Goal: Navigation & Orientation: Find specific page/section

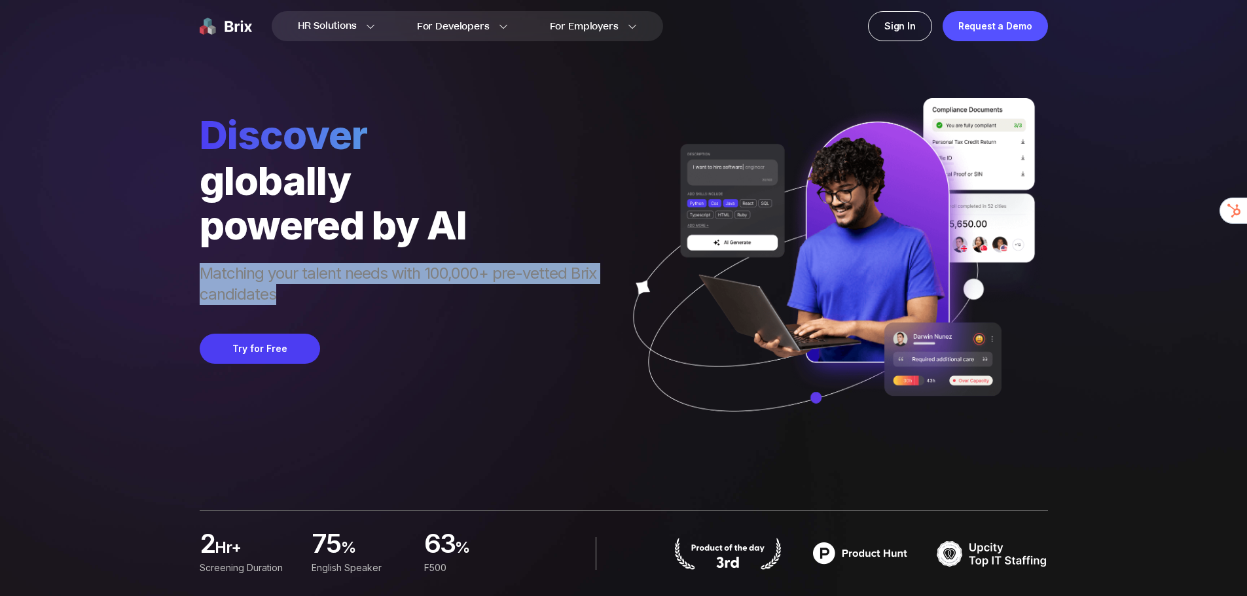
drag, startPoint x: 191, startPoint y: 269, endPoint x: 549, endPoint y: 299, distance: 358.7
click at [549, 299] on div "HR Solutions HR Solutions Recruiter HR Assistant Global Talent Network Onboardi…" at bounding box center [623, 298] width 1184 height 596
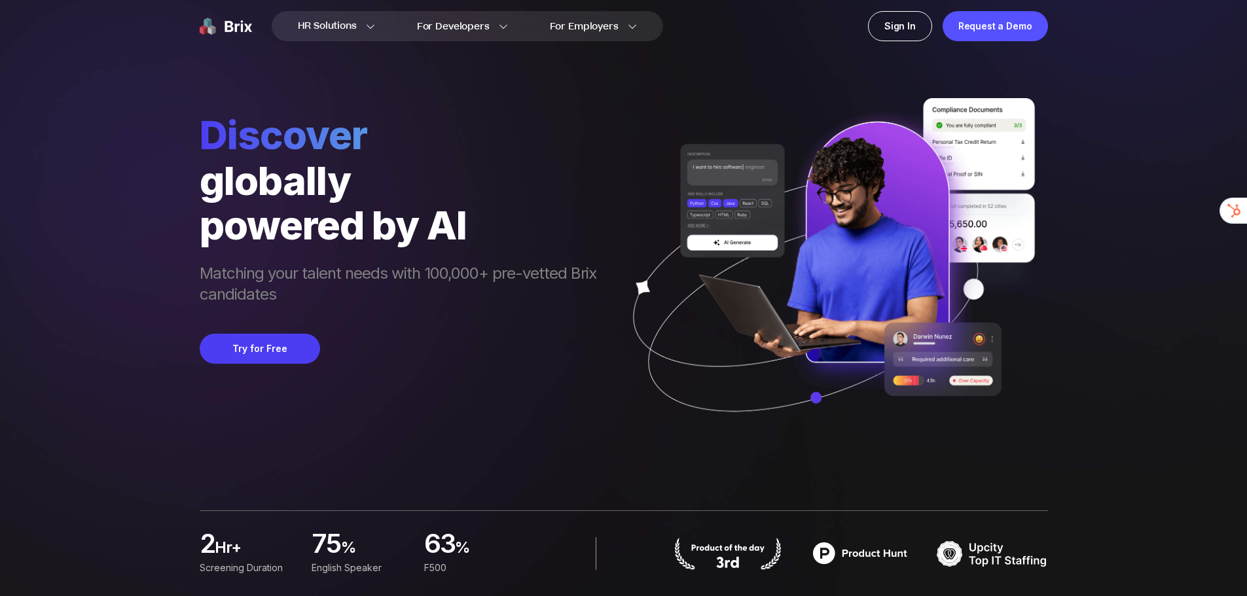
click at [473, 308] on div "Discover globally powered by AI Matching your talent needs with 100,000+ pre-ve…" at bounding box center [405, 280] width 410 height 339
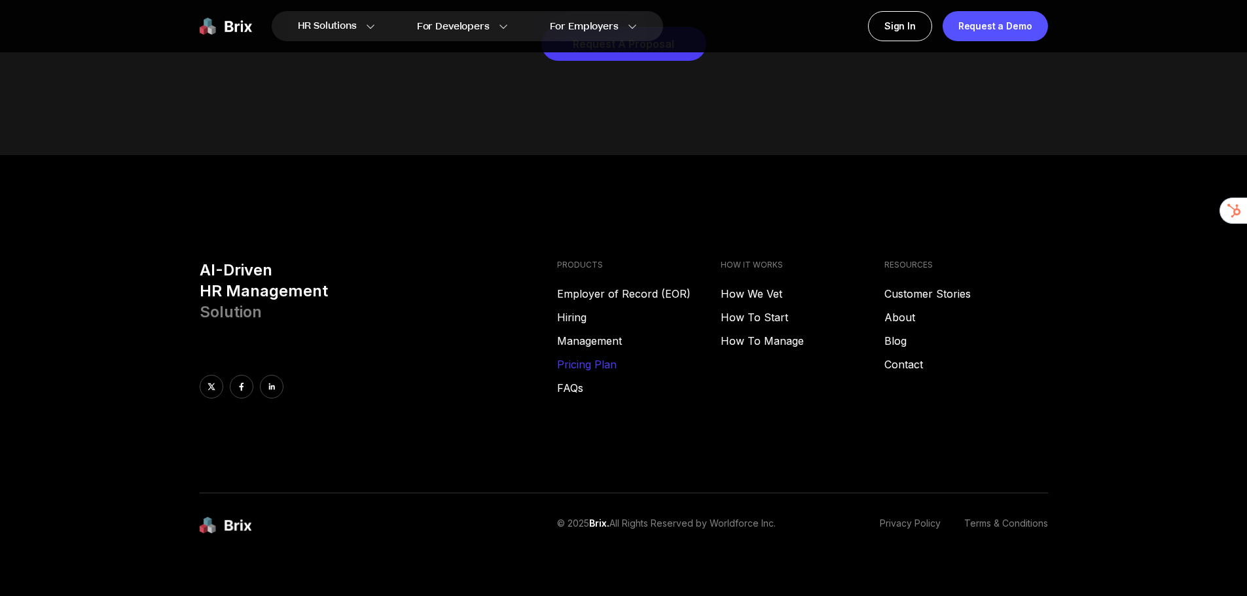
drag, startPoint x: 668, startPoint y: 286, endPoint x: 641, endPoint y: 348, distance: 67.5
click at [573, 310] on link "Hiring" at bounding box center [639, 318] width 164 height 16
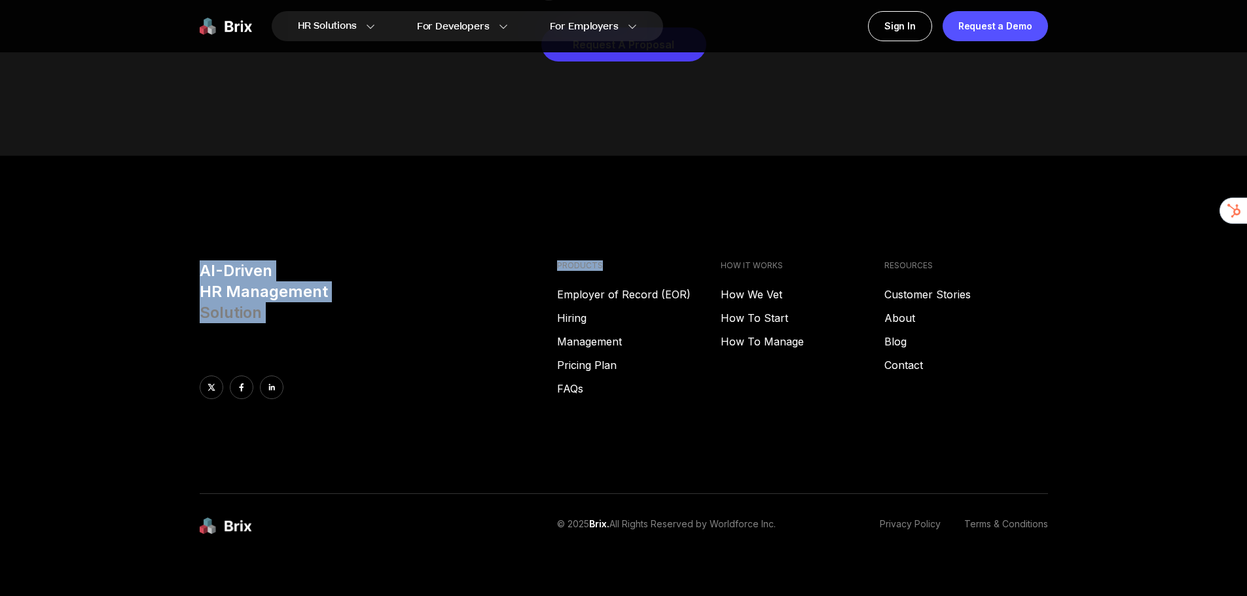
drag, startPoint x: 630, startPoint y: 245, endPoint x: 650, endPoint y: 245, distance: 19.6
click at [650, 261] on div "AI-Driven HR Management Solution PRODUCTS Employer of Record (EOR) Hiring Manag…" at bounding box center [624, 378] width 943 height 234
click at [595, 261] on h4 "PRODUCTS" at bounding box center [639, 266] width 164 height 10
drag, startPoint x: 595, startPoint y: 247, endPoint x: 535, endPoint y: 249, distance: 59.6
click at [535, 261] on div "AI-Driven HR Management Solution PRODUCTS Employer of Record (EOR) Hiring Manag…" at bounding box center [624, 378] width 943 height 234
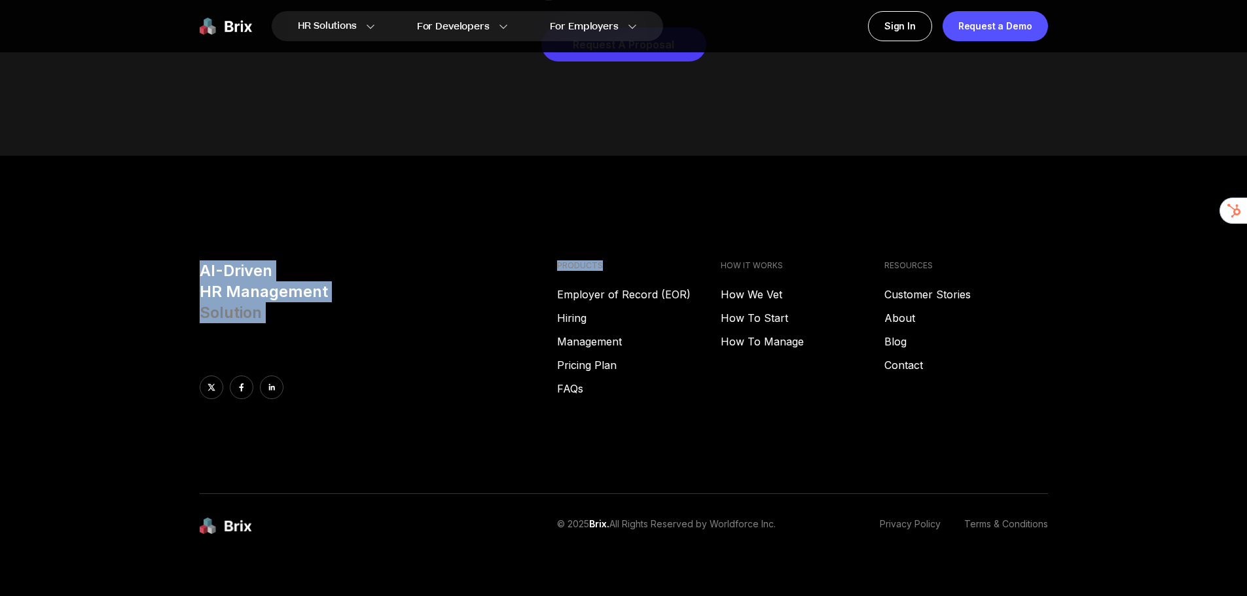
click at [551, 261] on div "AI-Driven HR Management Solution PRODUCTS Employer of Record (EOR) Hiring Manag…" at bounding box center [624, 378] width 943 height 234
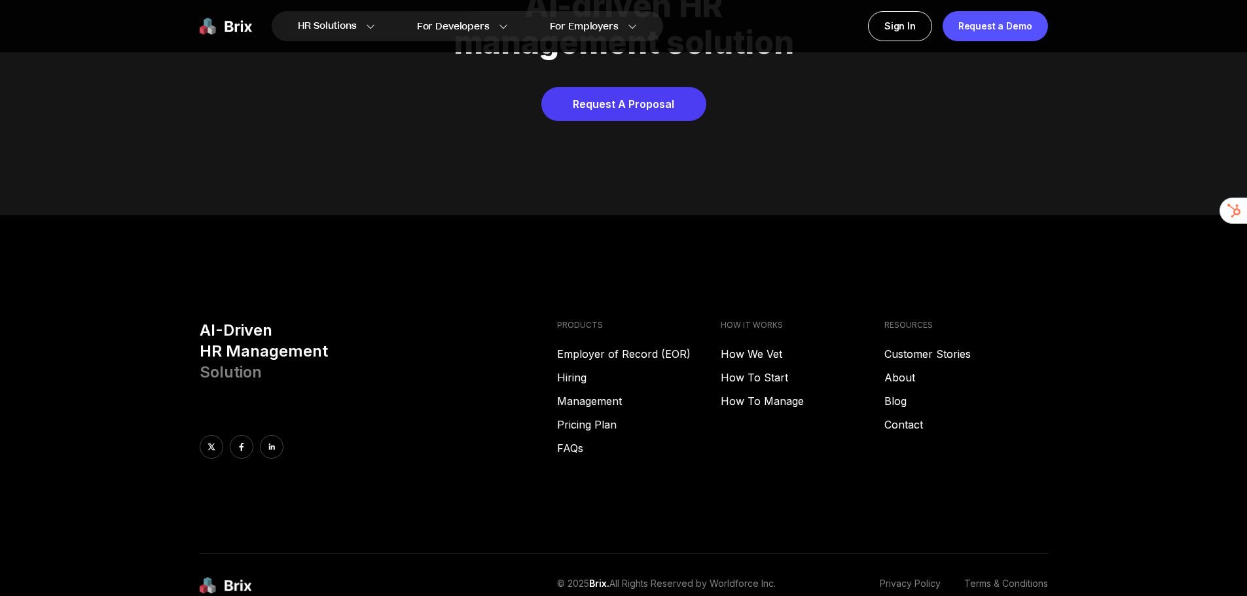
drag, startPoint x: 406, startPoint y: 403, endPoint x: 294, endPoint y: 437, distance: 117.0
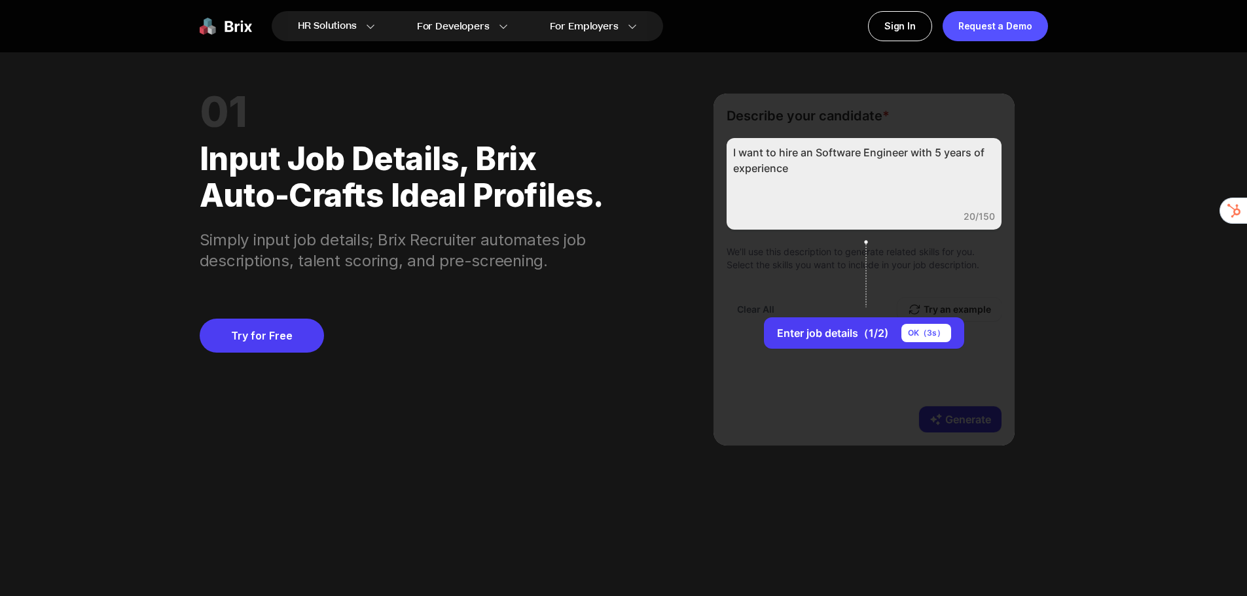
scroll to position [0, 0]
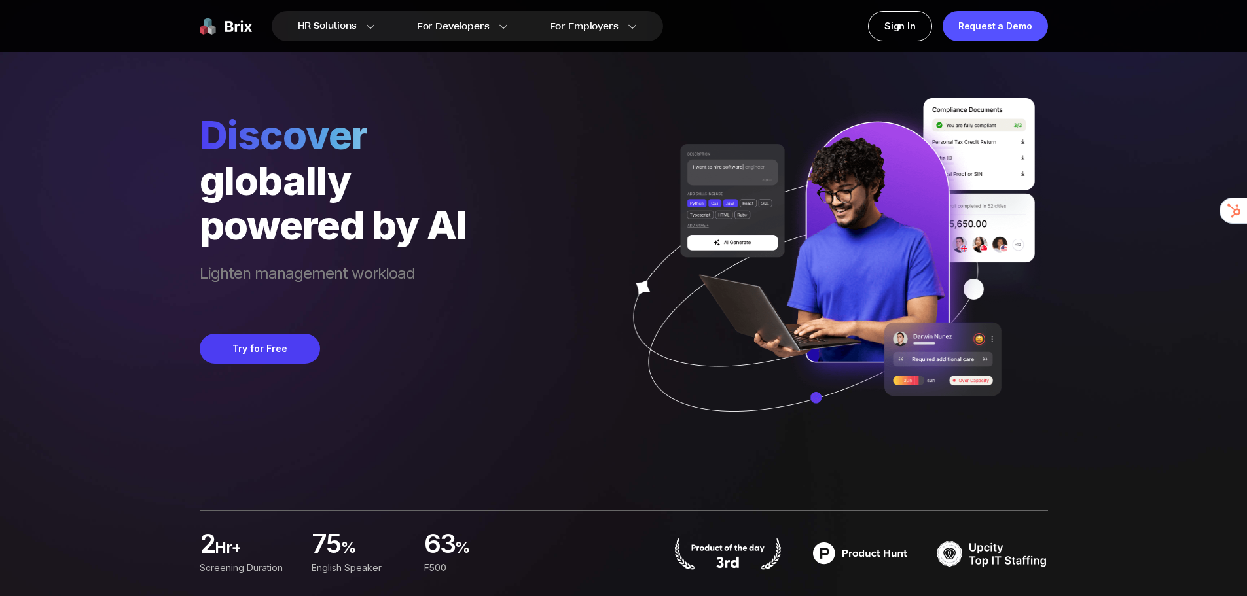
drag, startPoint x: 456, startPoint y: 422, endPoint x: 466, endPoint y: 115, distance: 307.2
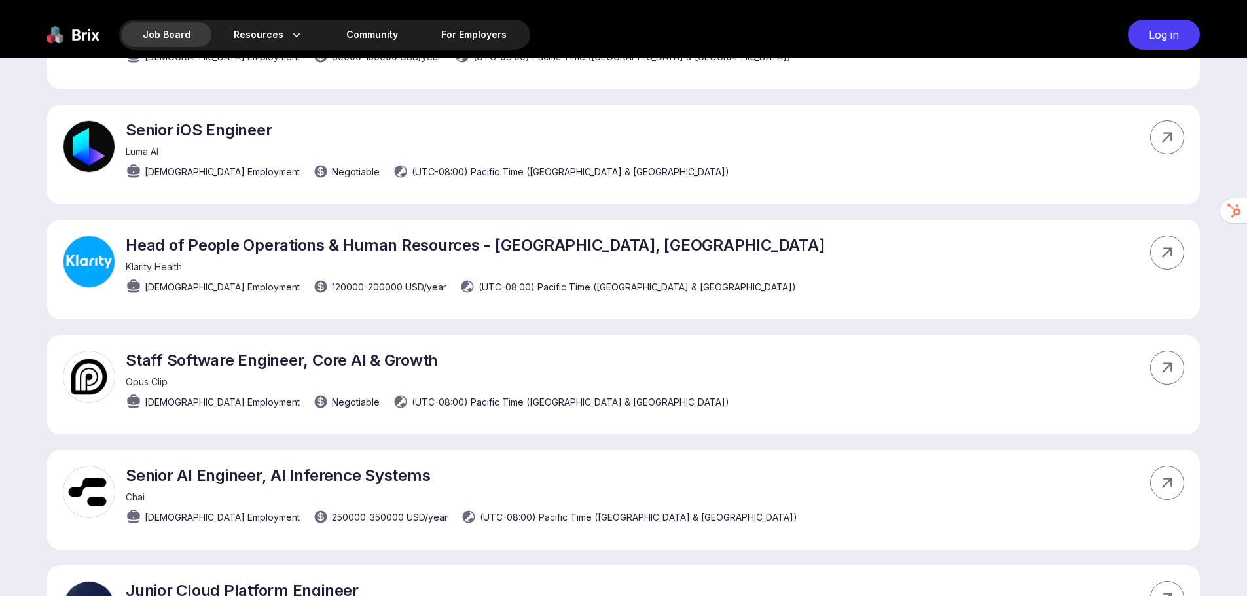
scroll to position [8677, 0]
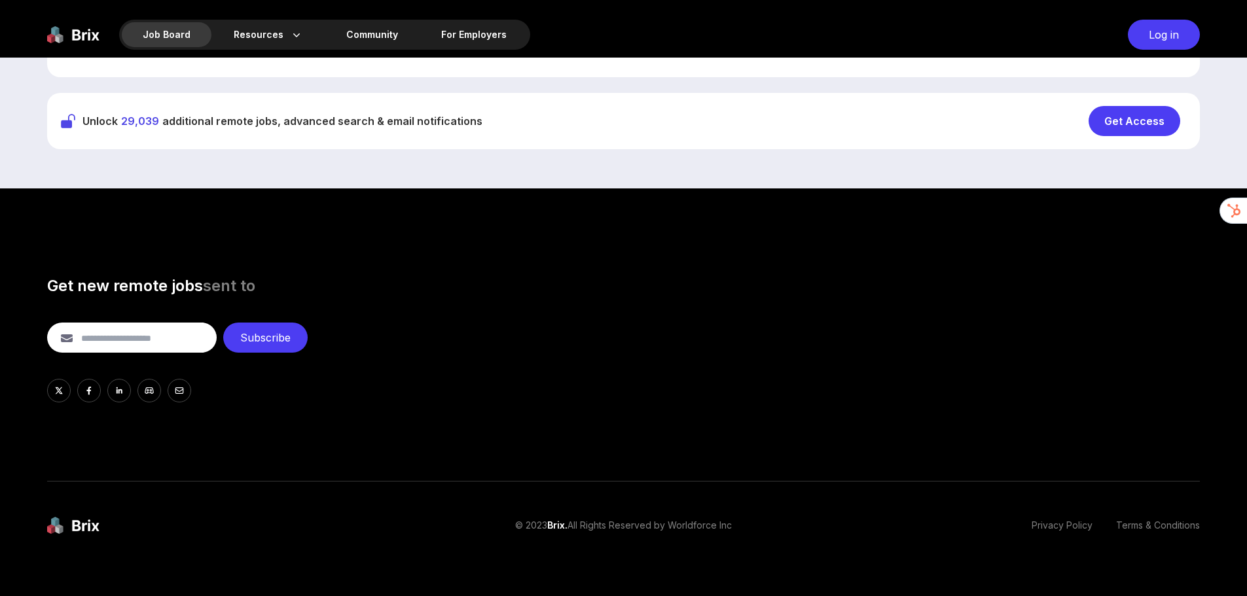
drag, startPoint x: 11, startPoint y: 286, endPoint x: 14, endPoint y: 457, distance: 170.9
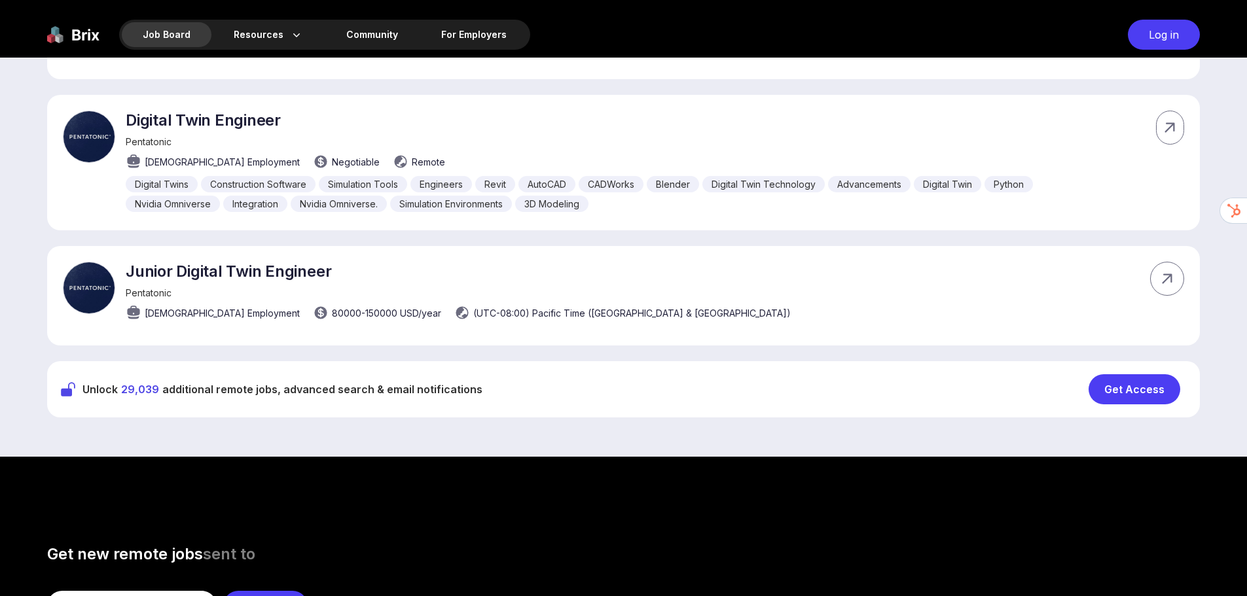
drag, startPoint x: 137, startPoint y: 425, endPoint x: 109, endPoint y: 353, distance: 78.2
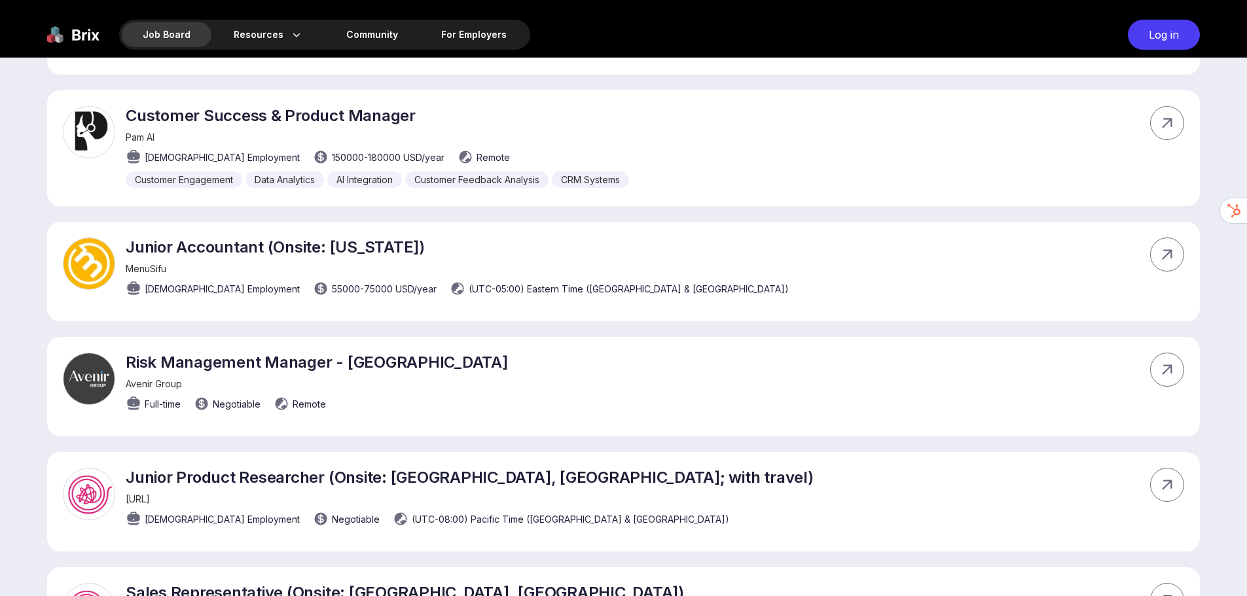
scroll to position [0, 0]
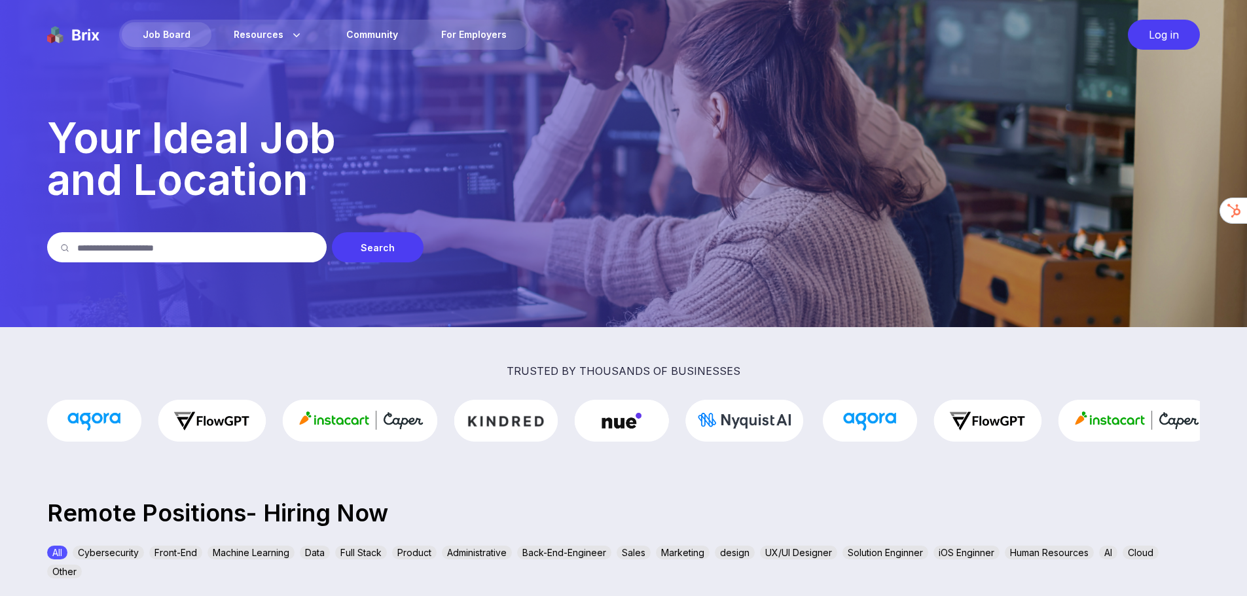
drag, startPoint x: 77, startPoint y: 331, endPoint x: 182, endPoint y: 119, distance: 236.8
click at [73, 42] on img at bounding box center [73, 35] width 52 height 30
click at [75, 40] on img at bounding box center [73, 35] width 52 height 30
